Goal: Task Accomplishment & Management: Complete application form

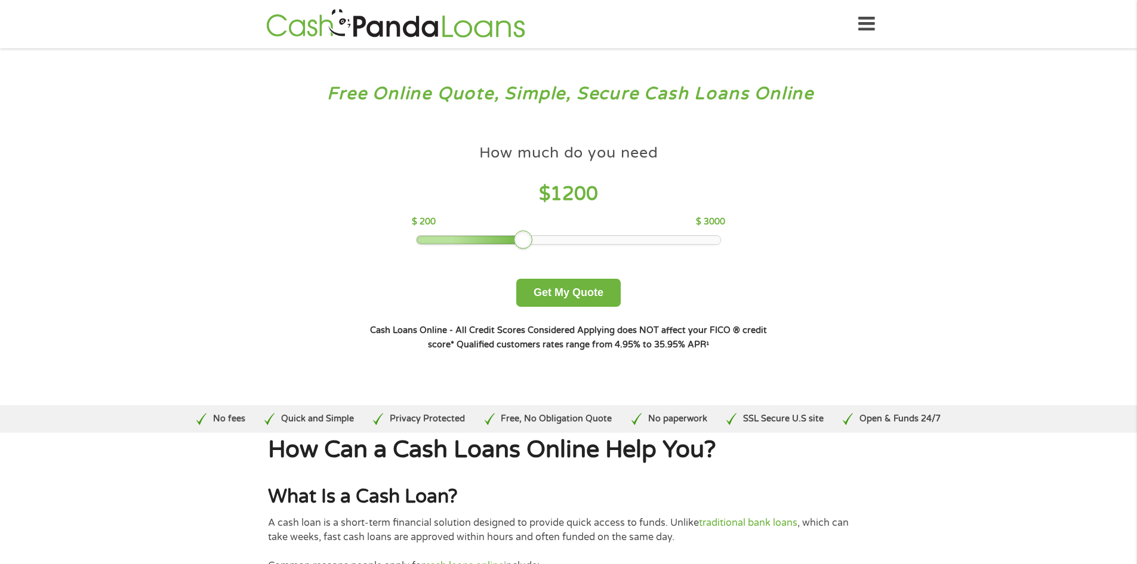
drag, startPoint x: 507, startPoint y: 242, endPoint x: 532, endPoint y: 245, distance: 25.8
click at [532, 245] on div at bounding box center [568, 240] width 305 height 10
click at [563, 287] on button "Get My Quote" at bounding box center [568, 293] width 104 height 28
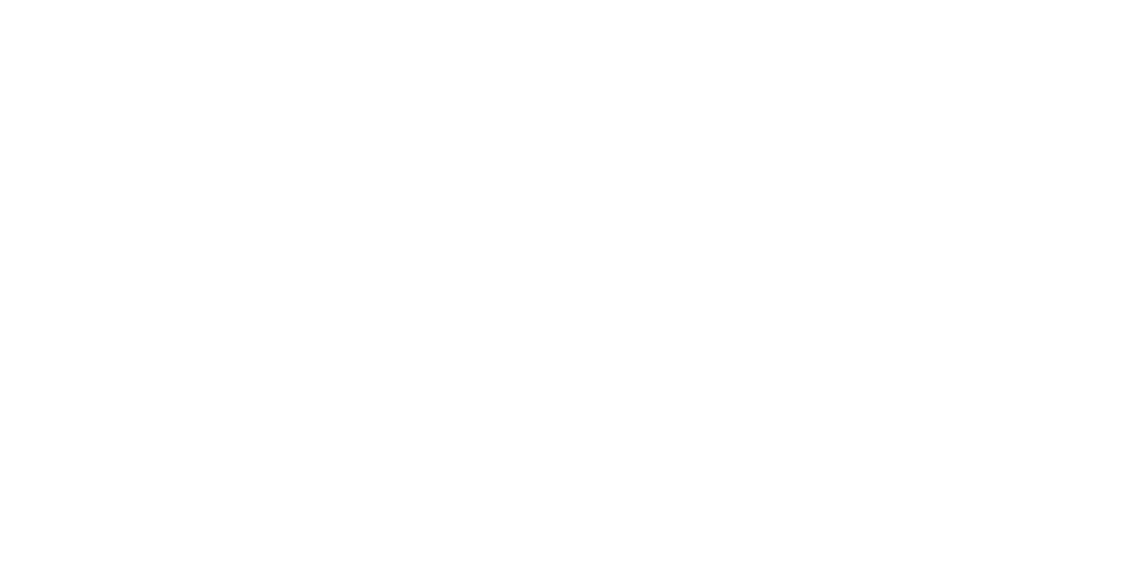
click at [0, 0] on html at bounding box center [0, 0] width 0 height 0
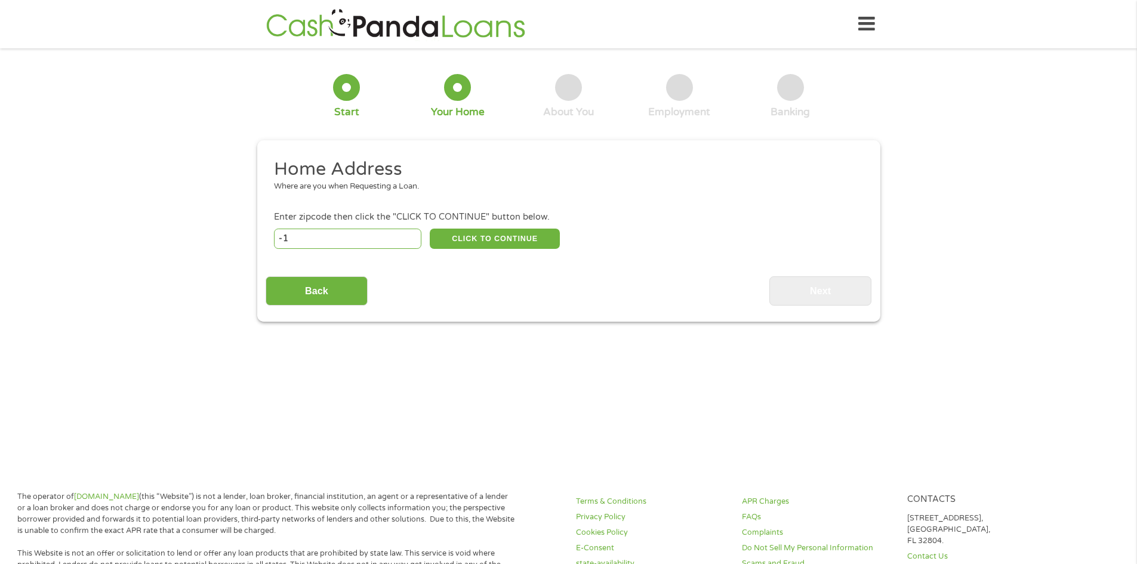
type input "-1"
click at [409, 239] on input "-1" at bounding box center [347, 239] width 147 height 20
type input "65588"
click at [499, 241] on button "CLICK TO CONTINUE" at bounding box center [495, 239] width 130 height 20
type input "65588"
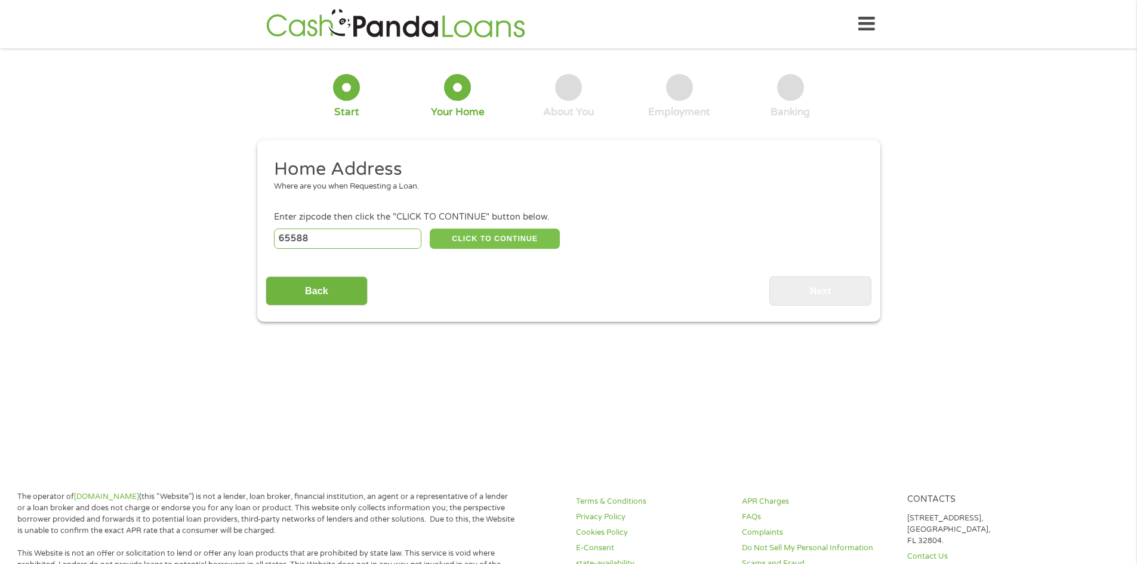
type input "Winona"
select select "Missouri"
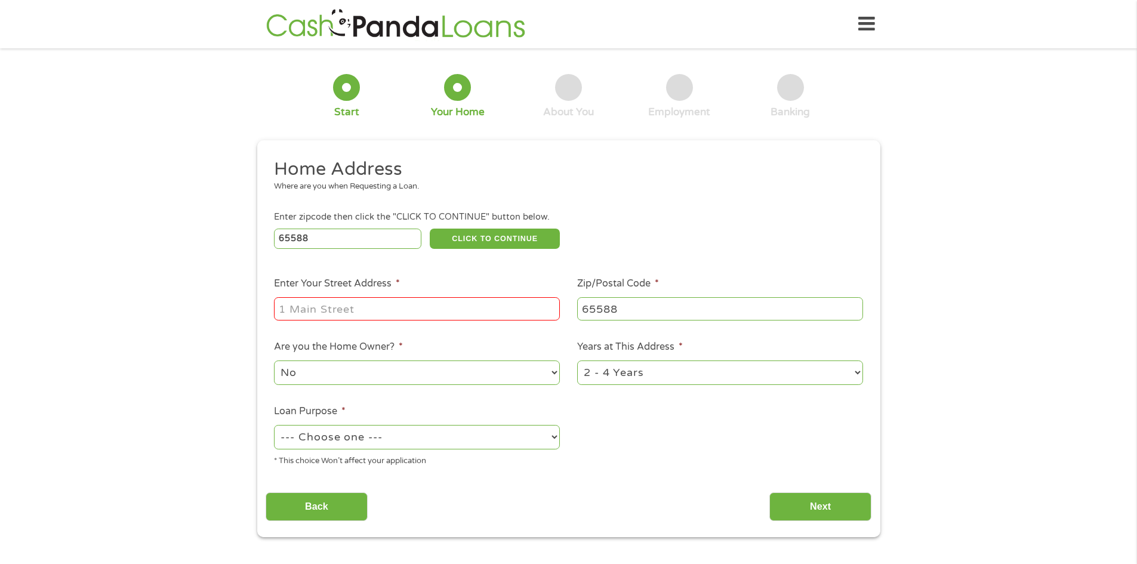
click at [335, 312] on input "Enter Your Street Address *" at bounding box center [417, 308] width 286 height 23
type input "18611 cr 505"
click at [550, 439] on select "--- Choose one --- Pay Bills Debt Consolidation Home Improvement Major Purchase…" at bounding box center [417, 437] width 286 height 24
select select "paybills"
click at [274, 425] on select "--- Choose one --- Pay Bills Debt Consolidation Home Improvement Major Purchase…" at bounding box center [417, 437] width 286 height 24
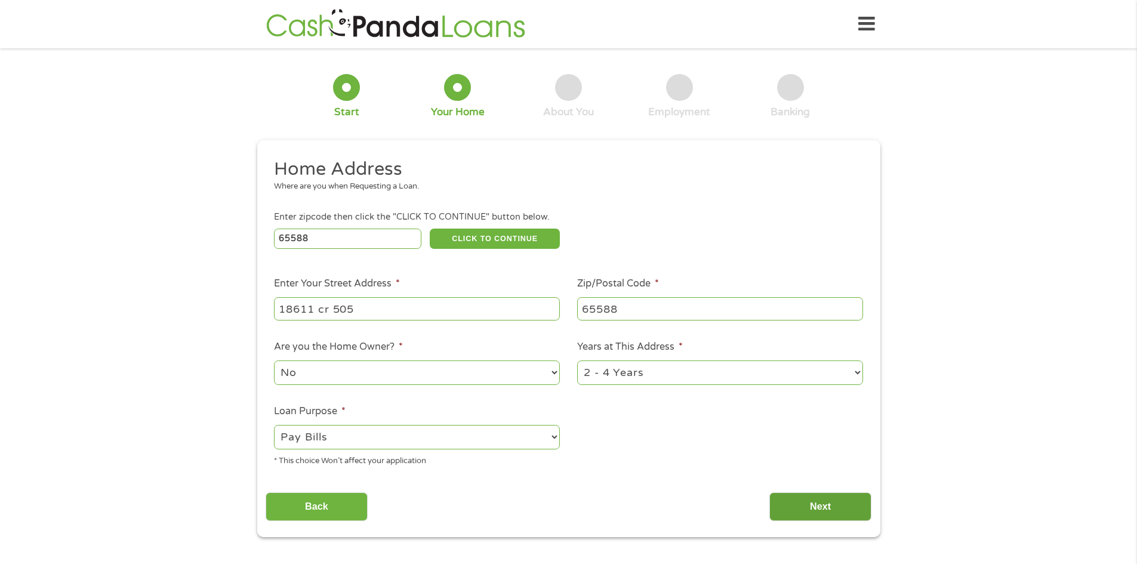
click at [792, 499] on input "Next" at bounding box center [820, 506] width 102 height 29
